Goal: Check status: Check status

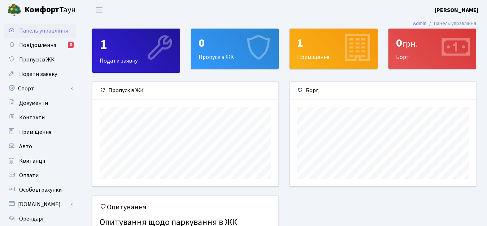
scroll to position [104, 186]
click at [30, 160] on span "Квитанції" at bounding box center [32, 161] width 26 height 8
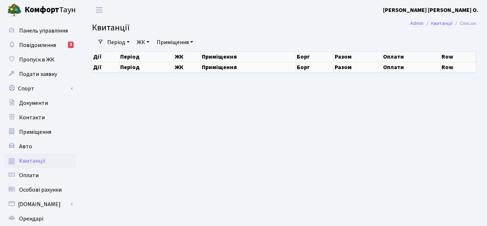
select select "25"
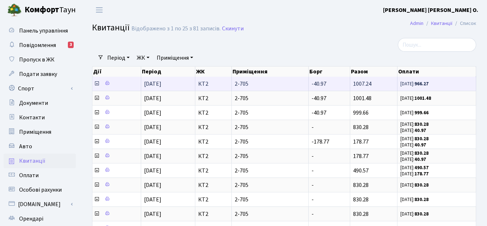
click at [352, 84] on td "1007.24" at bounding box center [373, 84] width 47 height 14
click at [269, 85] on span "2-705" at bounding box center [270, 84] width 71 height 6
click at [364, 84] on span "1007.24" at bounding box center [362, 84] width 18 height 8
click at [97, 86] on icon at bounding box center [97, 83] width 6 height 6
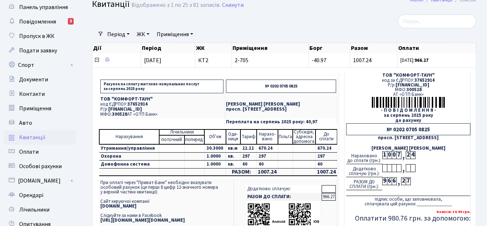
scroll to position [36, 0]
